Goal: Task Accomplishment & Management: Manage account settings

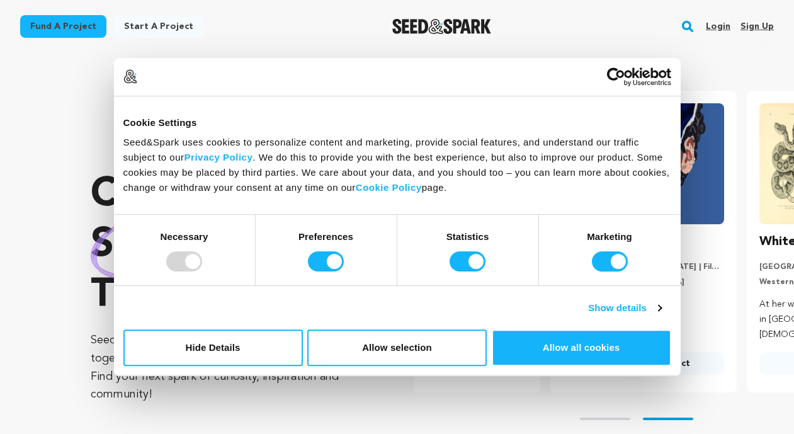
scroll to position [0, 199]
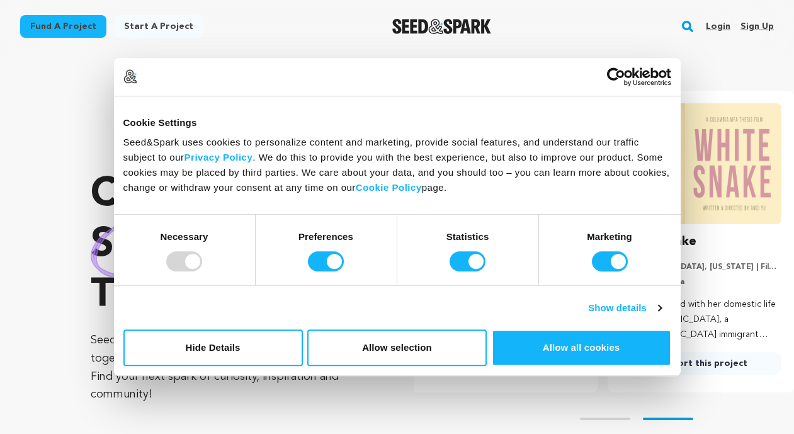
click at [710, 26] on link "Login" at bounding box center [718, 26] width 25 height 20
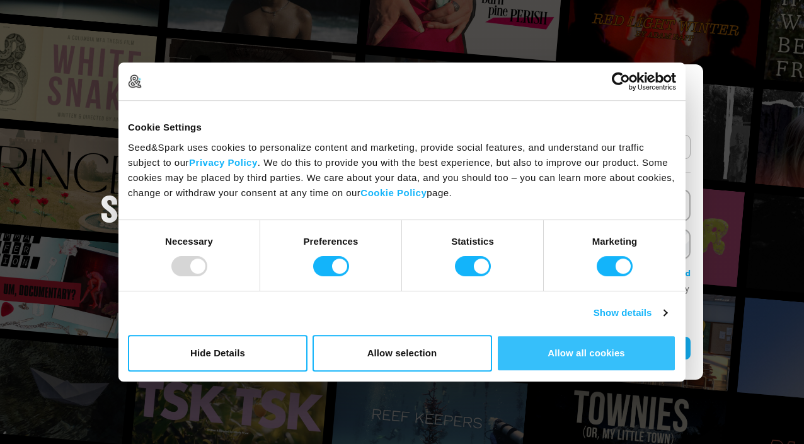
click at [543, 362] on button "Allow all cookies" at bounding box center [586, 353] width 180 height 37
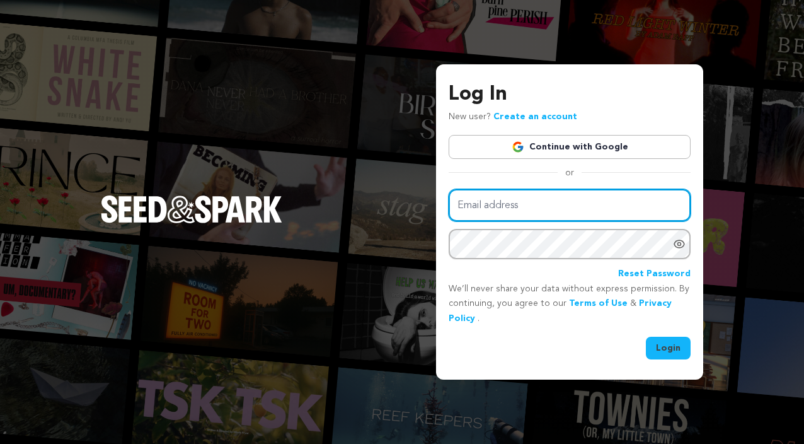
click at [675, 206] on input "Email address" at bounding box center [570, 205] width 242 height 32
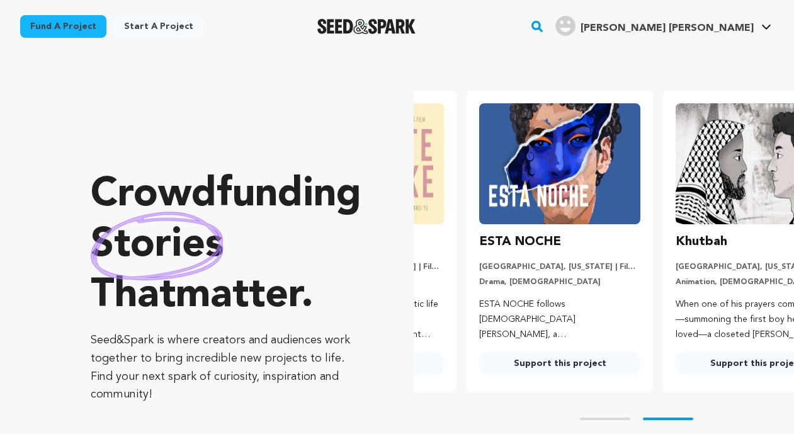
scroll to position [0, 199]
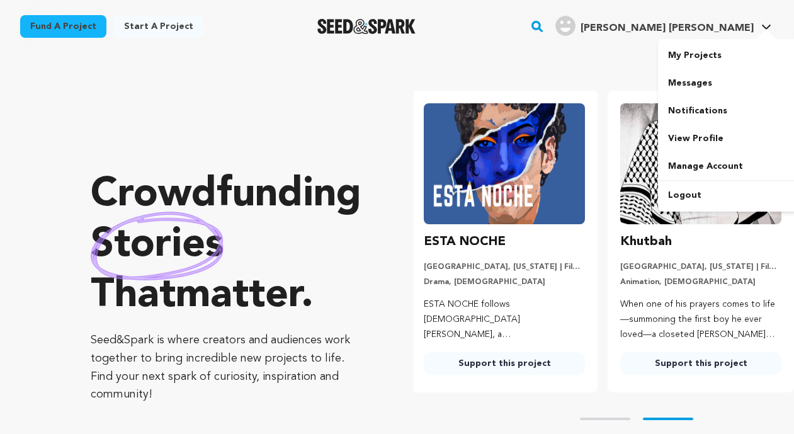
click at [731, 31] on span "[PERSON_NAME] [PERSON_NAME]" at bounding box center [667, 28] width 173 height 10
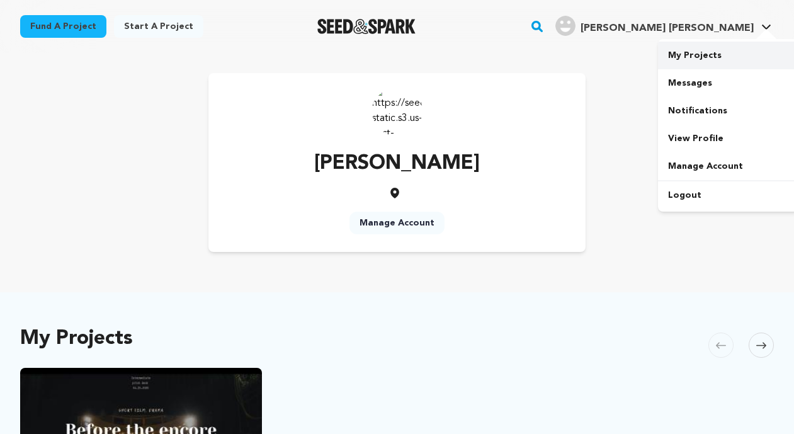
click at [725, 50] on link "My Projects" at bounding box center [728, 56] width 141 height 28
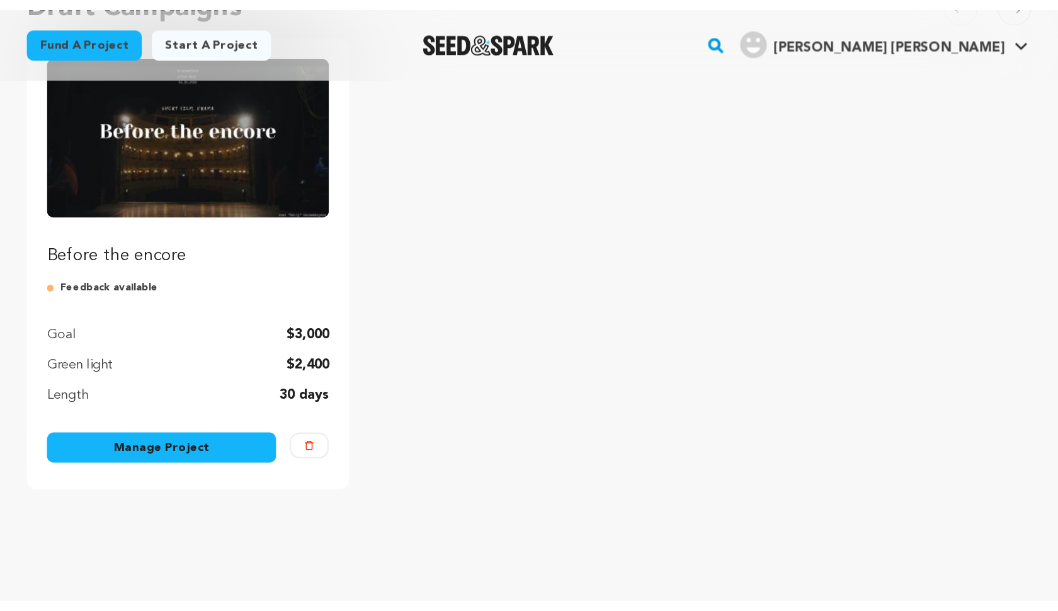
scroll to position [175, 0]
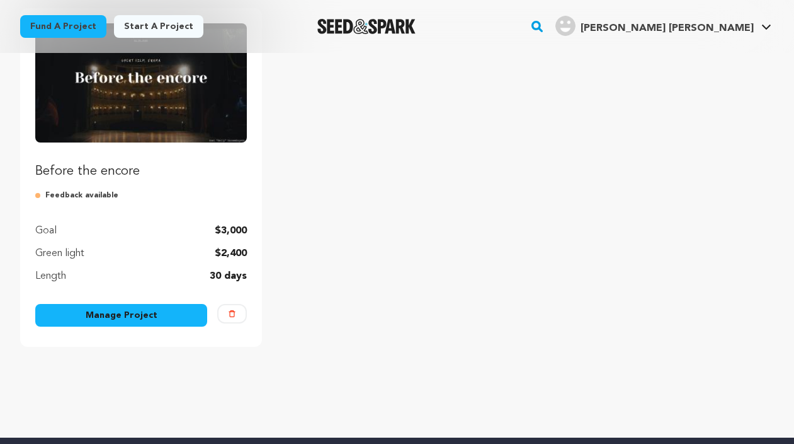
click at [237, 318] on button "Delete" at bounding box center [232, 314] width 30 height 20
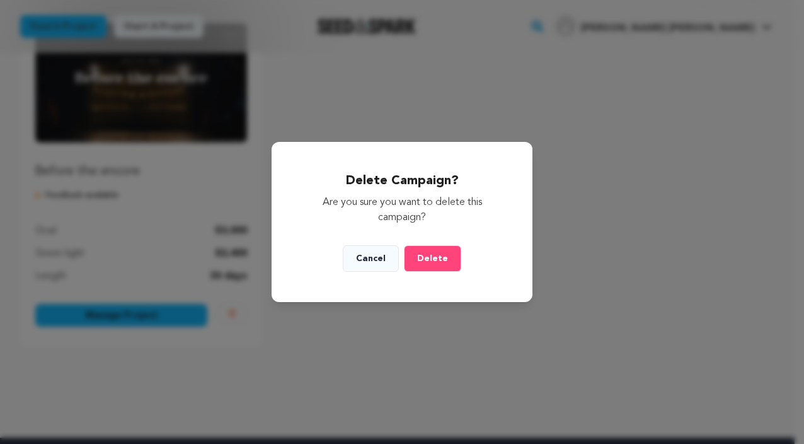
click at [231, 311] on img at bounding box center [232, 313] width 7 height 7
click at [234, 312] on img at bounding box center [232, 313] width 7 height 7
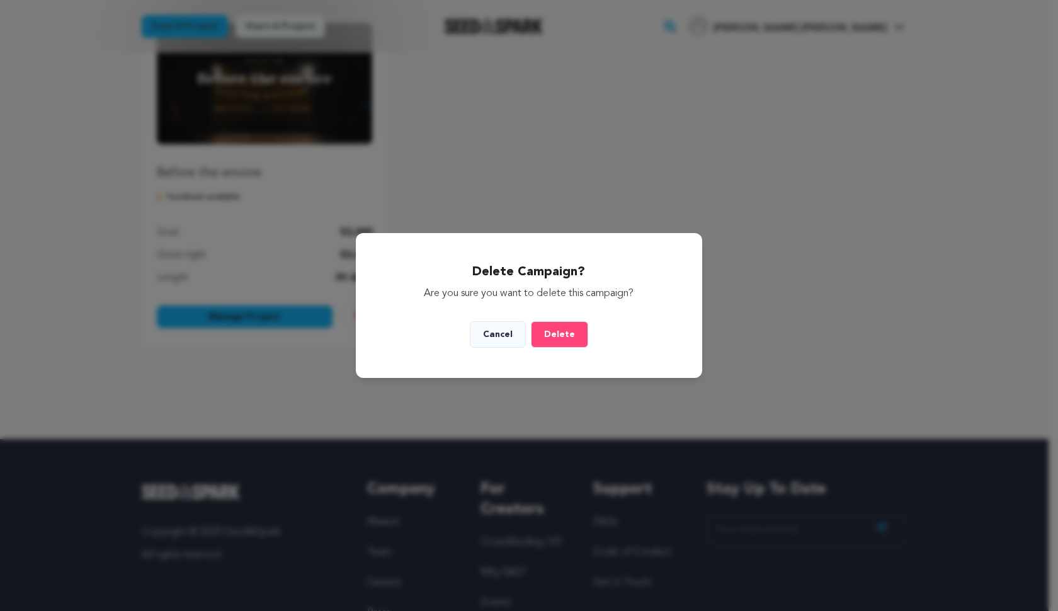
click at [361, 315] on img at bounding box center [357, 315] width 7 height 7
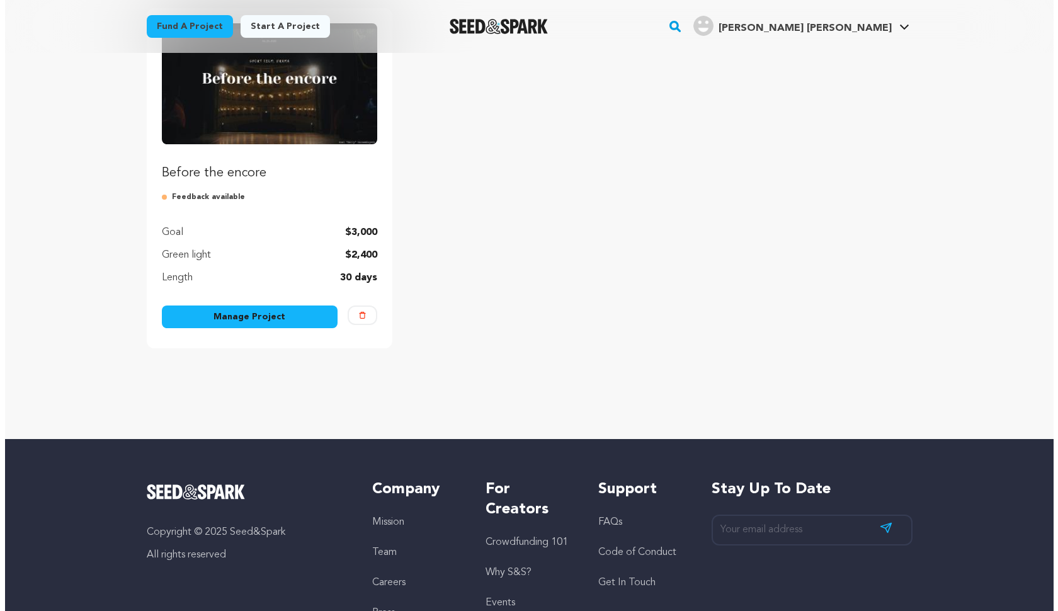
scroll to position [175, 0]
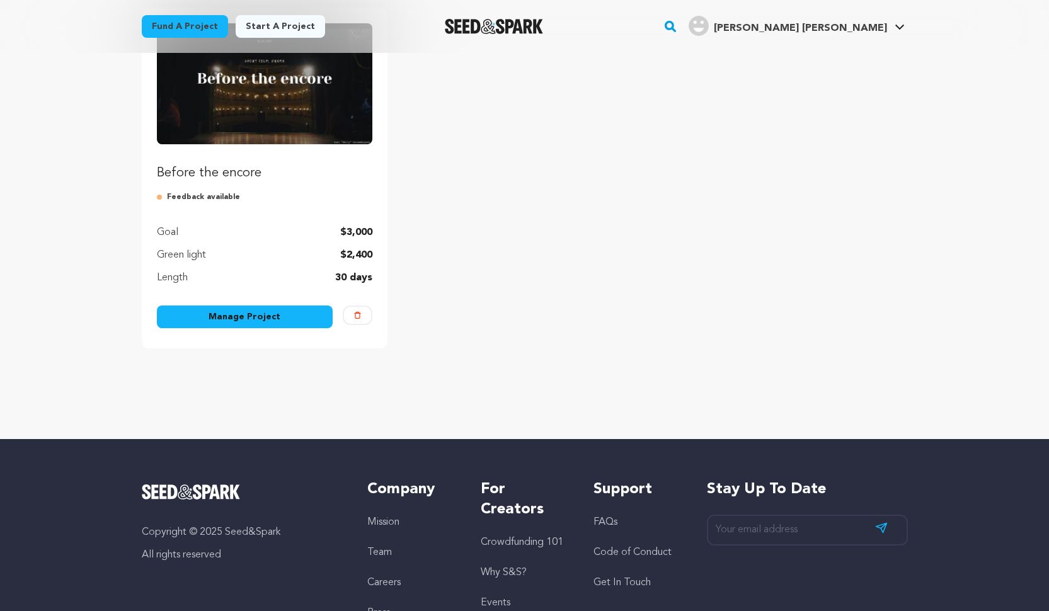
click at [362, 319] on button "Delete" at bounding box center [358, 316] width 30 height 20
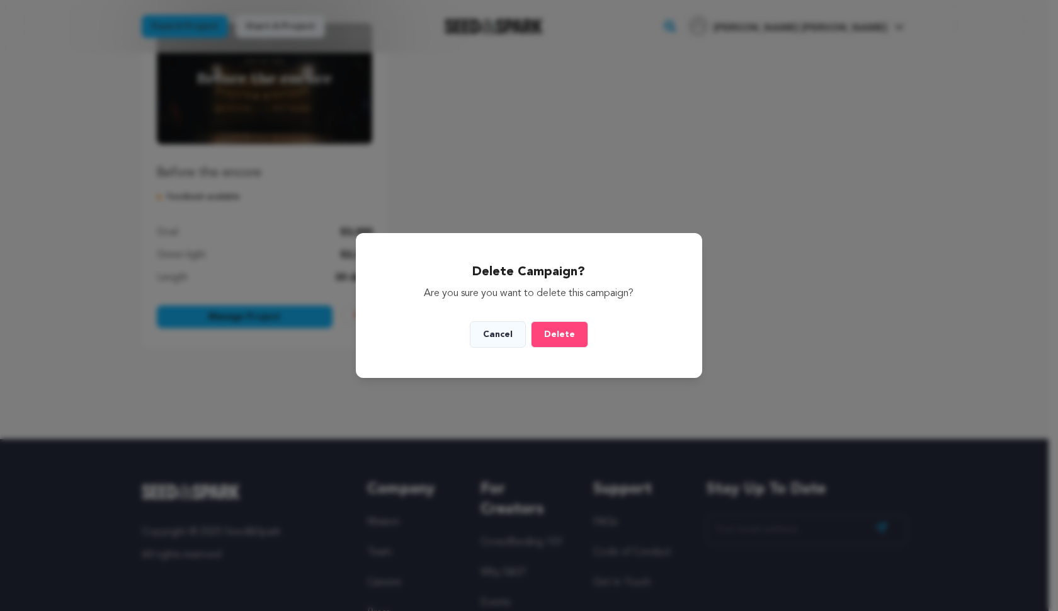
click at [358, 317] on img at bounding box center [357, 315] width 7 height 7
click at [287, 316] on link "Manage Project" at bounding box center [245, 317] width 176 height 23
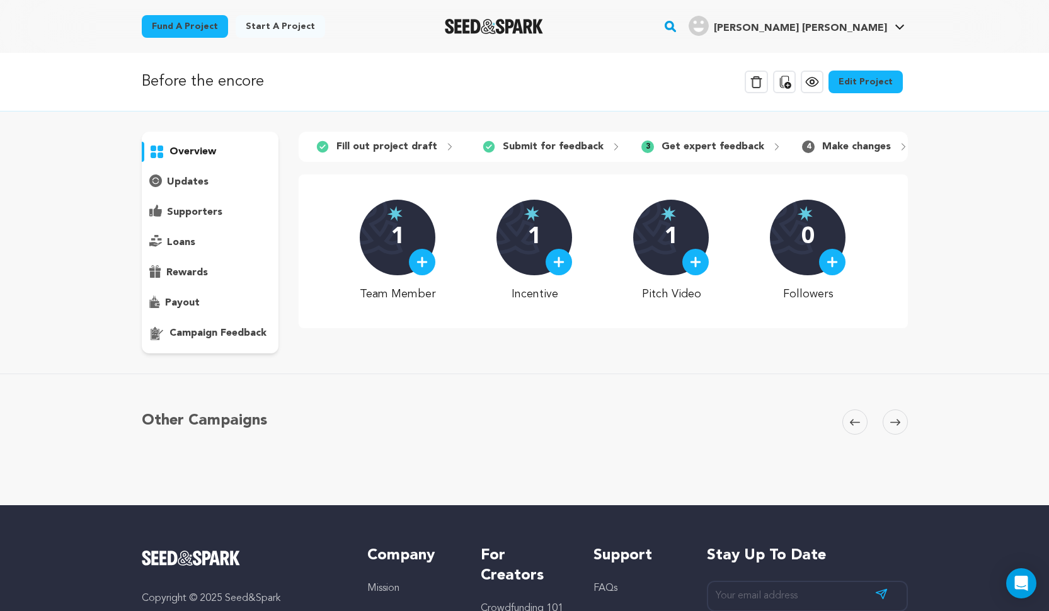
click at [757, 83] on icon at bounding box center [755, 82] width 11 height 12
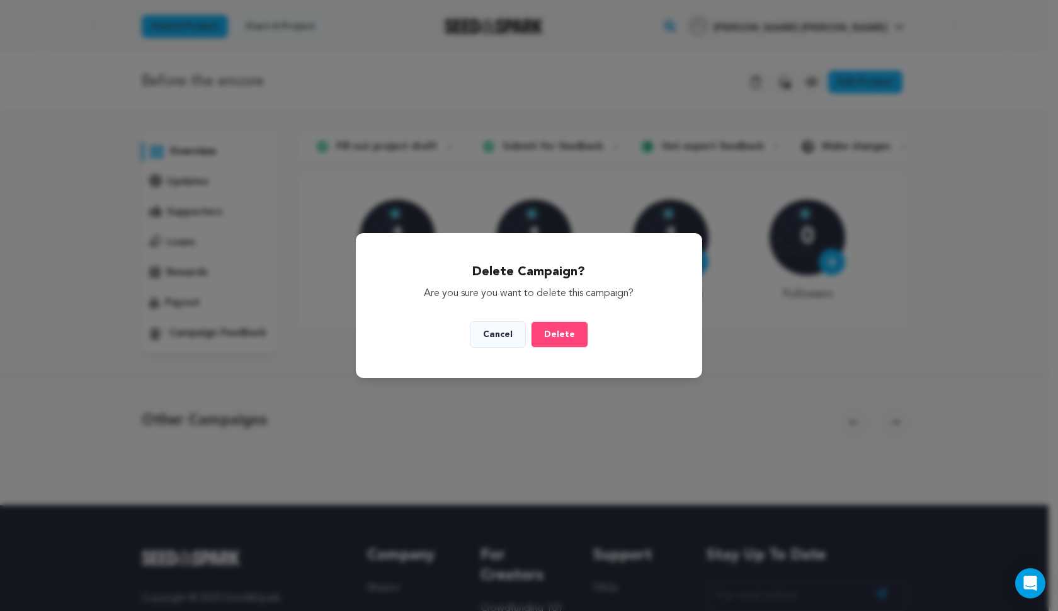
click at [545, 339] on span "Delete" at bounding box center [559, 334] width 31 height 9
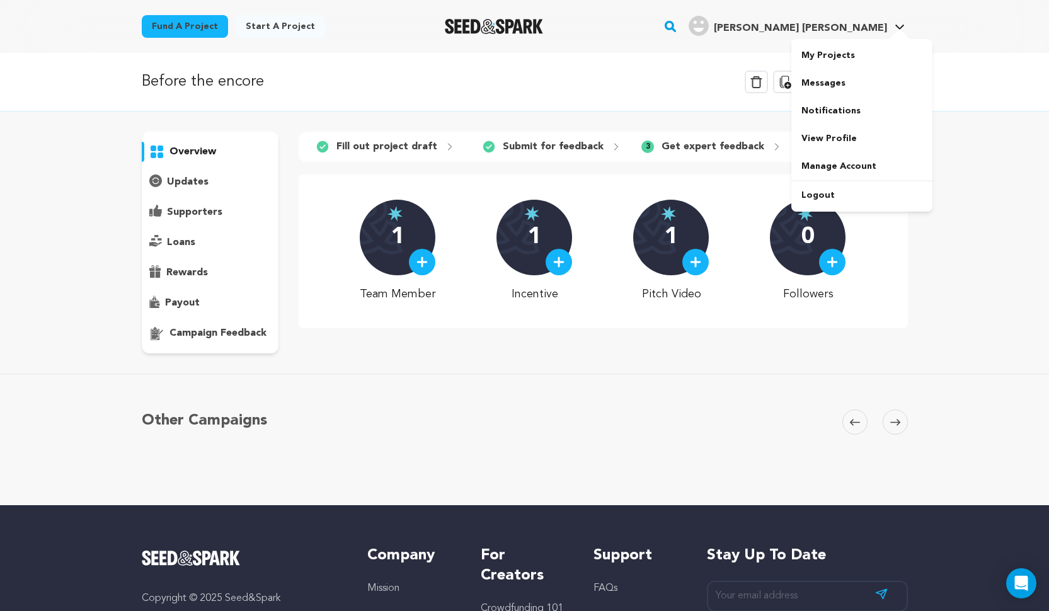
click at [852, 32] on span "[PERSON_NAME] [PERSON_NAME]" at bounding box center [800, 28] width 173 height 10
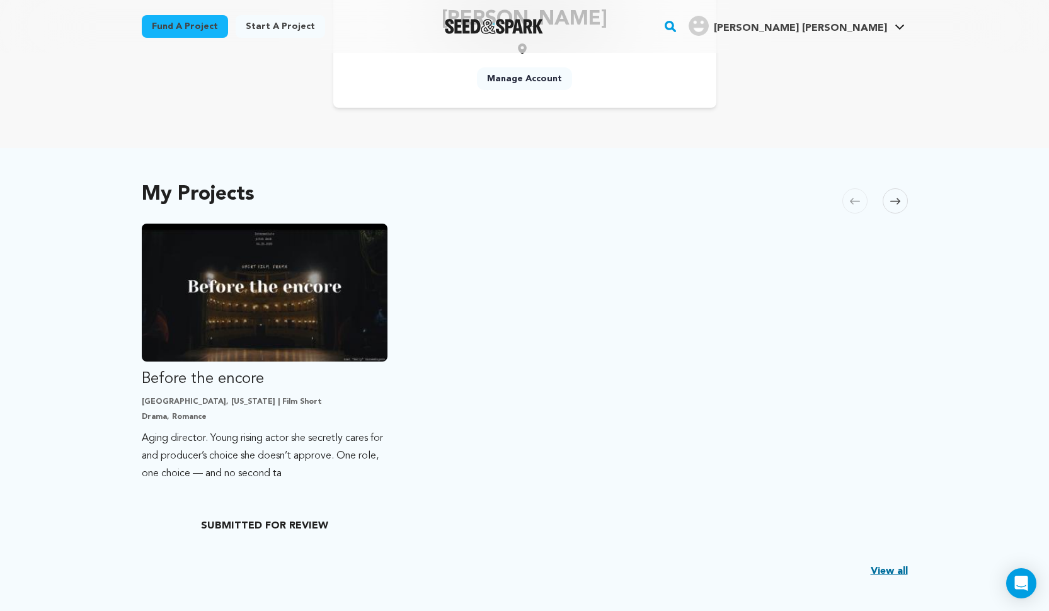
scroll to position [108, 0]
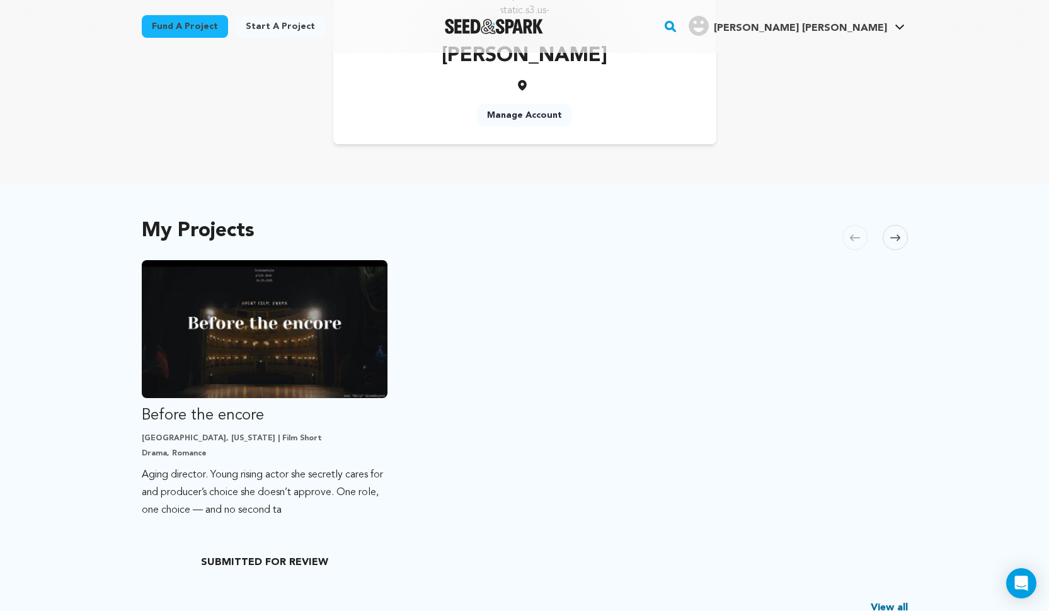
click at [243, 28] on link "Start a project" at bounding box center [280, 26] width 89 height 23
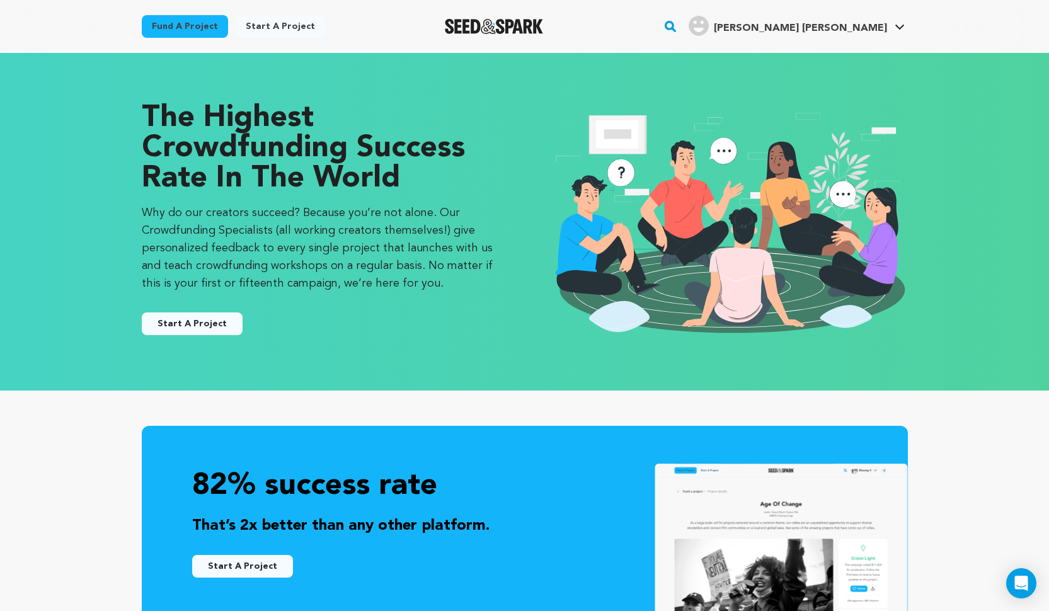
click at [222, 336] on div "The Highest Crowdfunding Success Rate in the World Why do our creators succeed?…" at bounding box center [321, 221] width 358 height 237
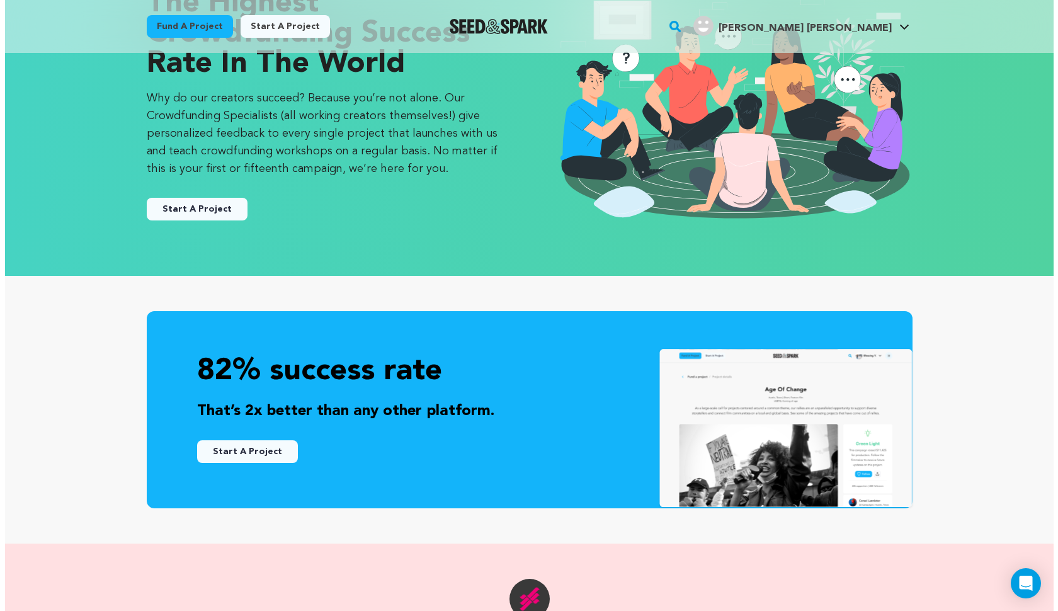
scroll to position [115, 0]
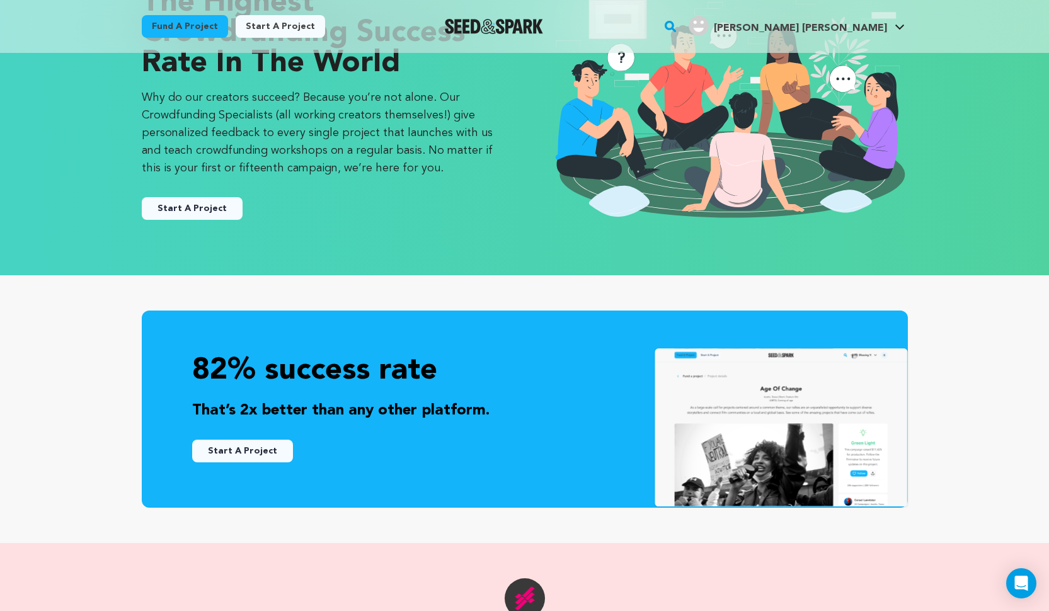
click at [261, 456] on button "Start A Project" at bounding box center [242, 451] width 101 height 23
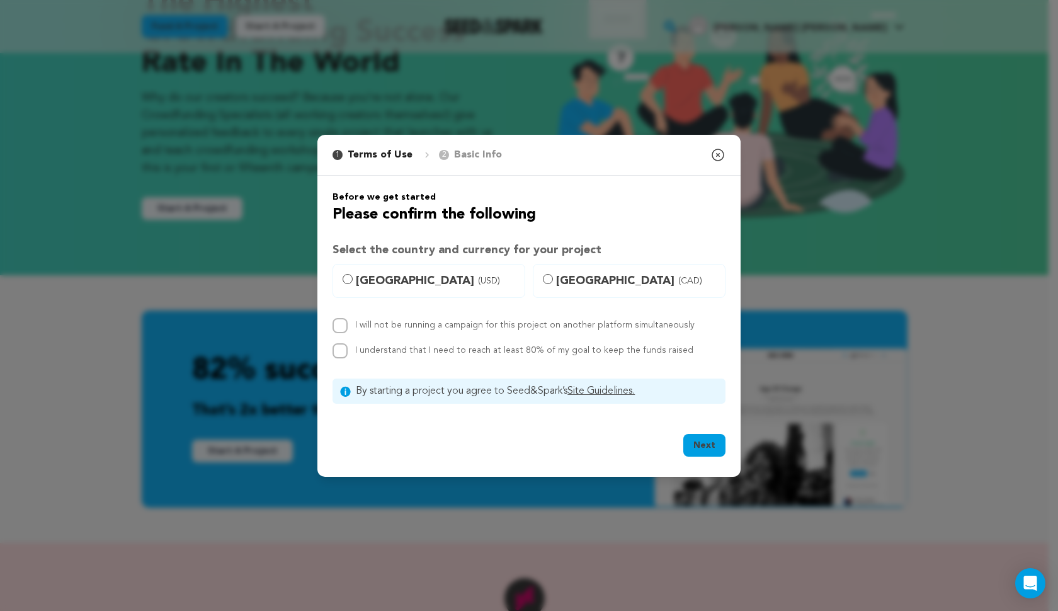
click at [267, 460] on button "Start A Project" at bounding box center [242, 451] width 101 height 23
click at [193, 212] on button "Start A Project" at bounding box center [192, 208] width 101 height 23
